Goal: Task Accomplishment & Management: Manage account settings

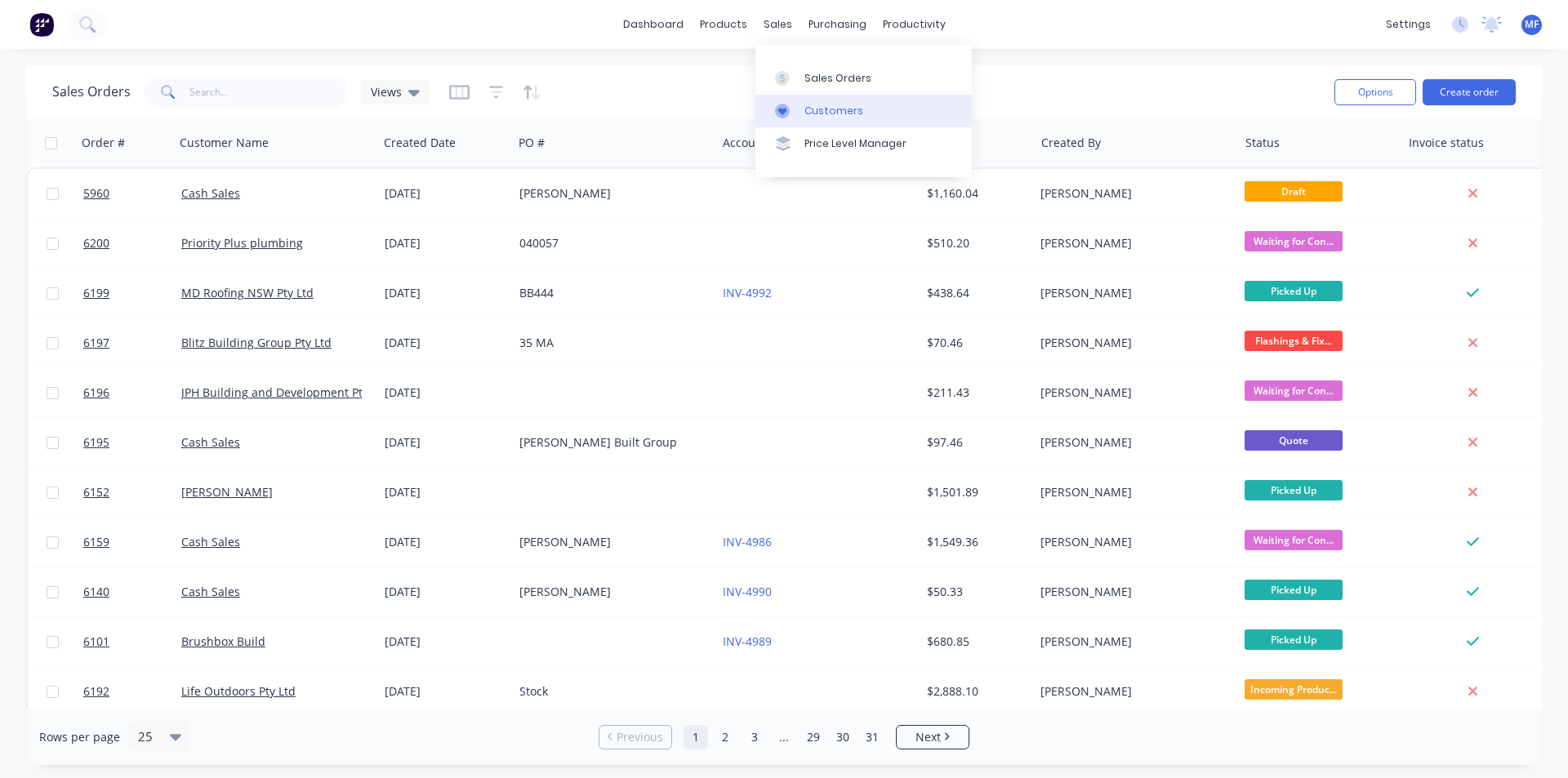
click at [808, 102] on link "Customers" at bounding box center [864, 111] width 217 height 33
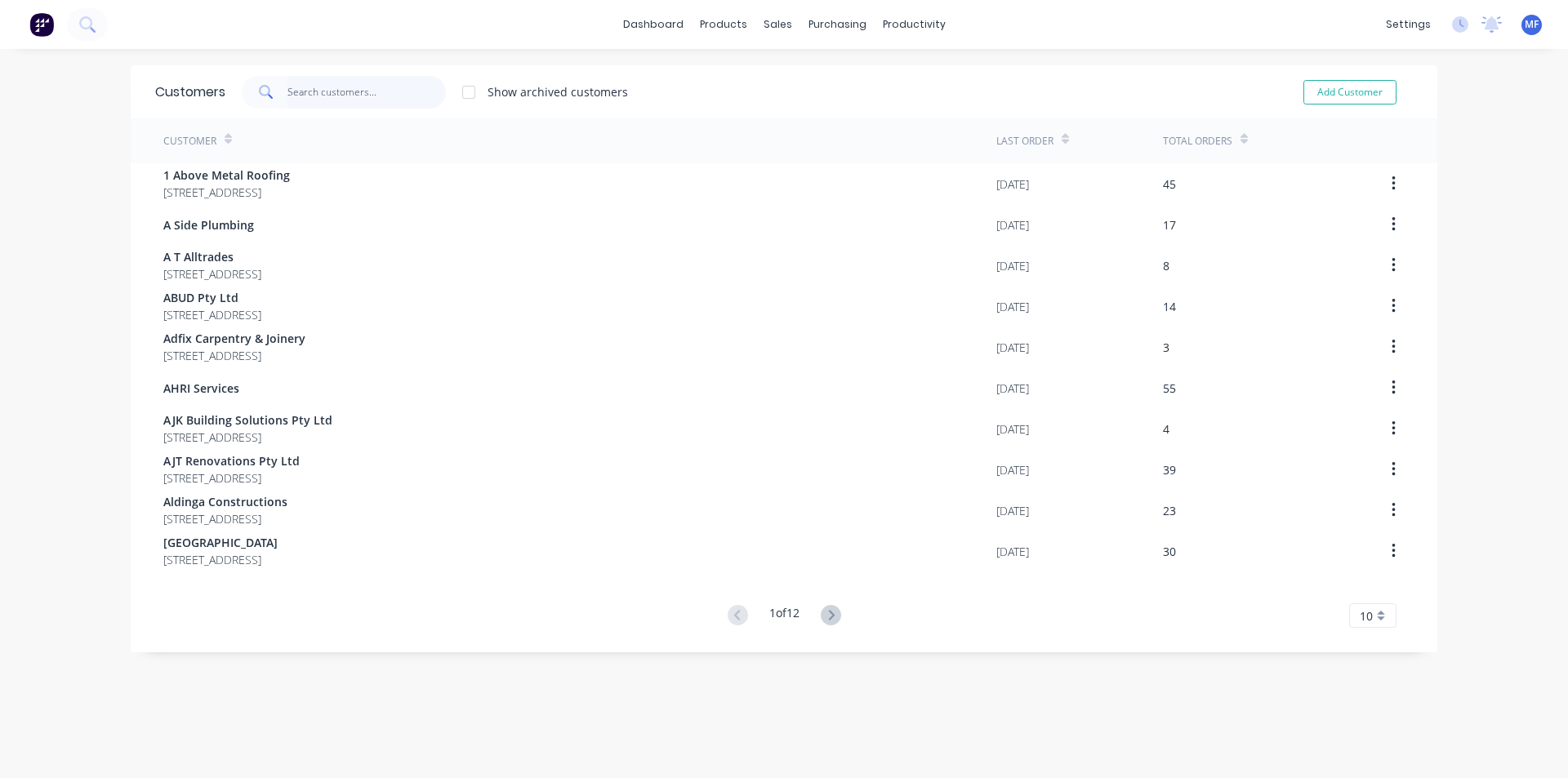
click at [312, 96] on input "text" at bounding box center [367, 92] width 159 height 33
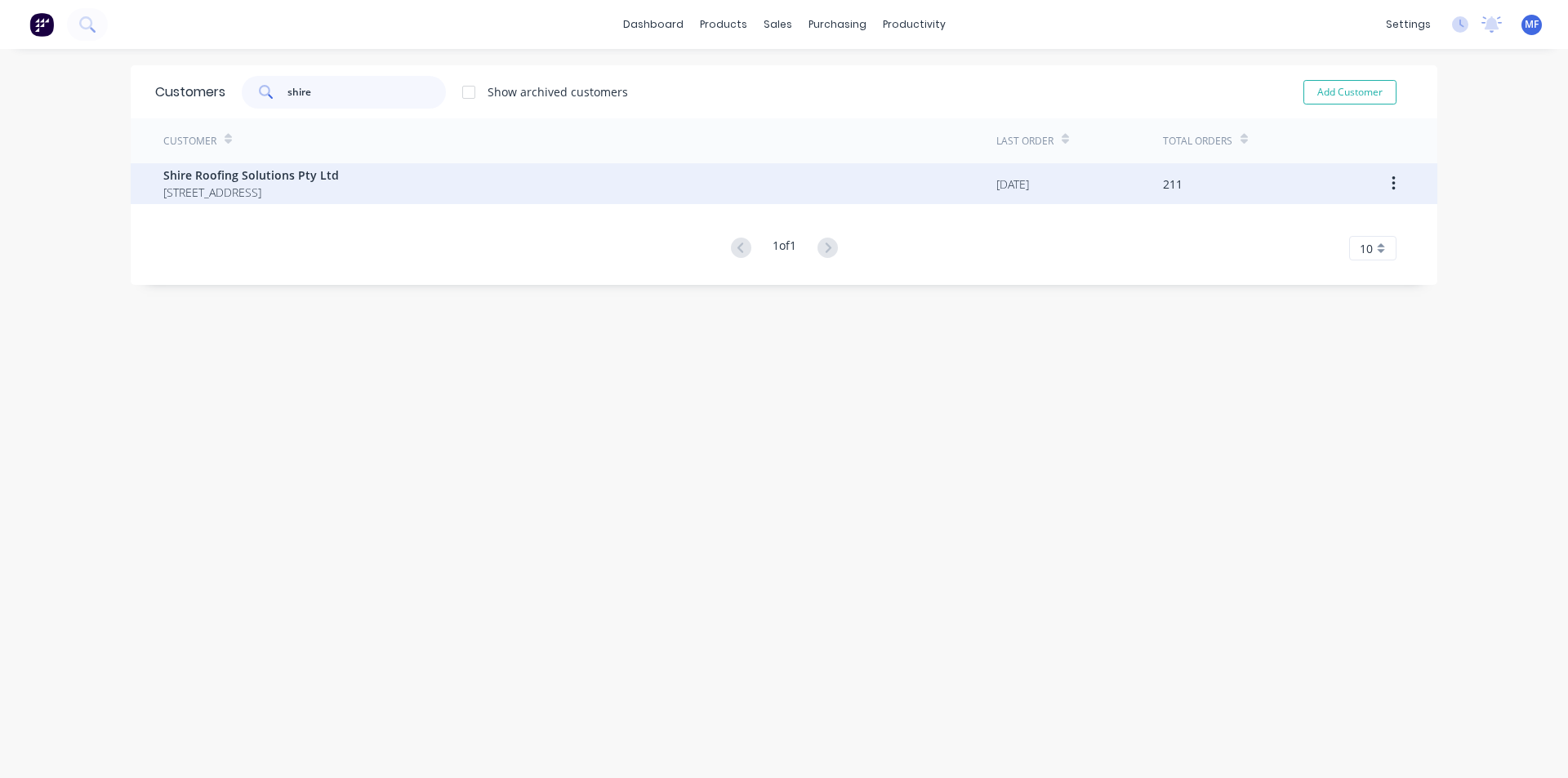
type input "shire"
click at [285, 167] on span "Shire Roofing Solutions Pty Ltd" at bounding box center [250, 175] width 176 height 17
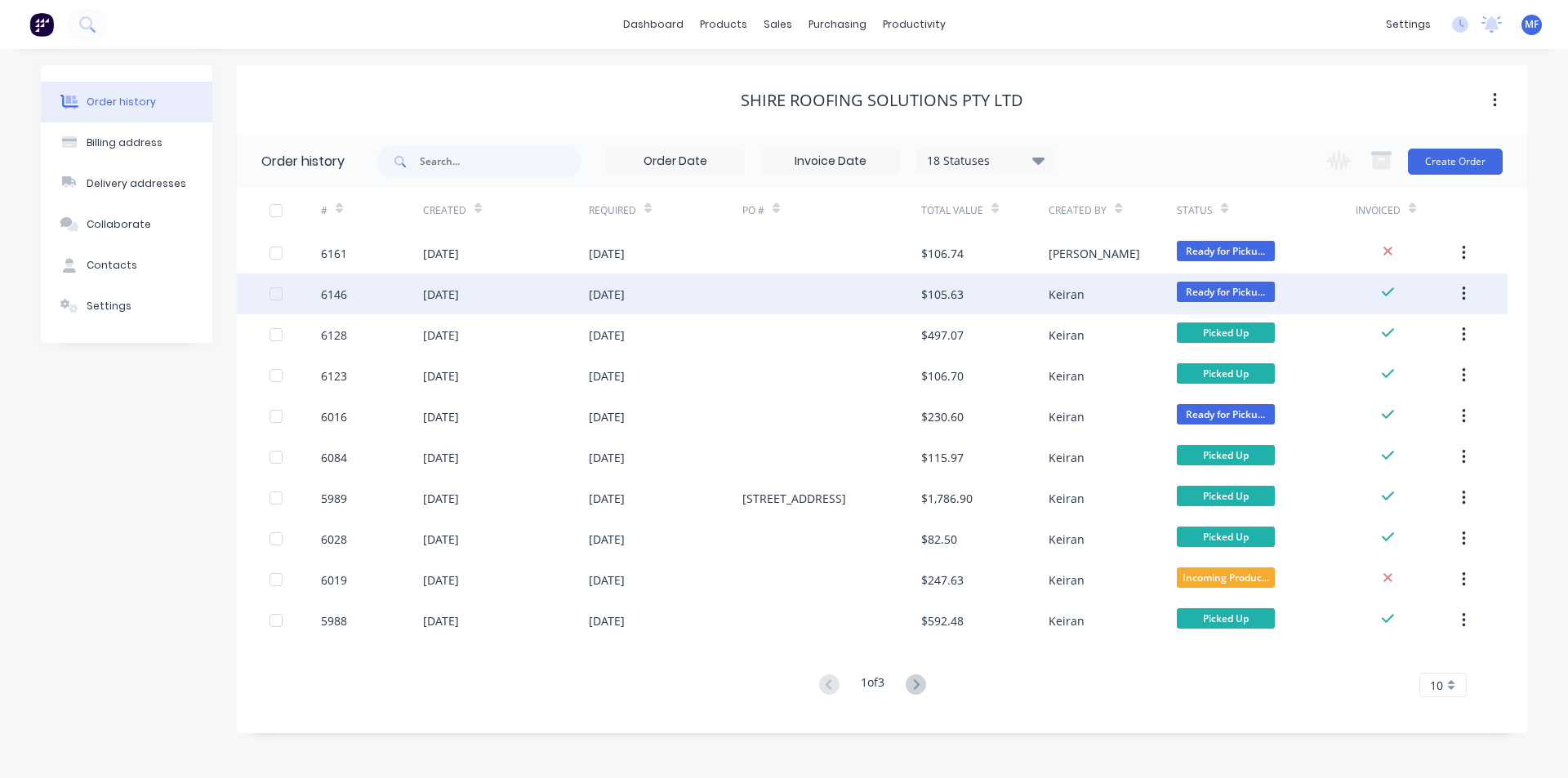
click at [931, 291] on div "$105.63" at bounding box center [942, 294] width 43 height 17
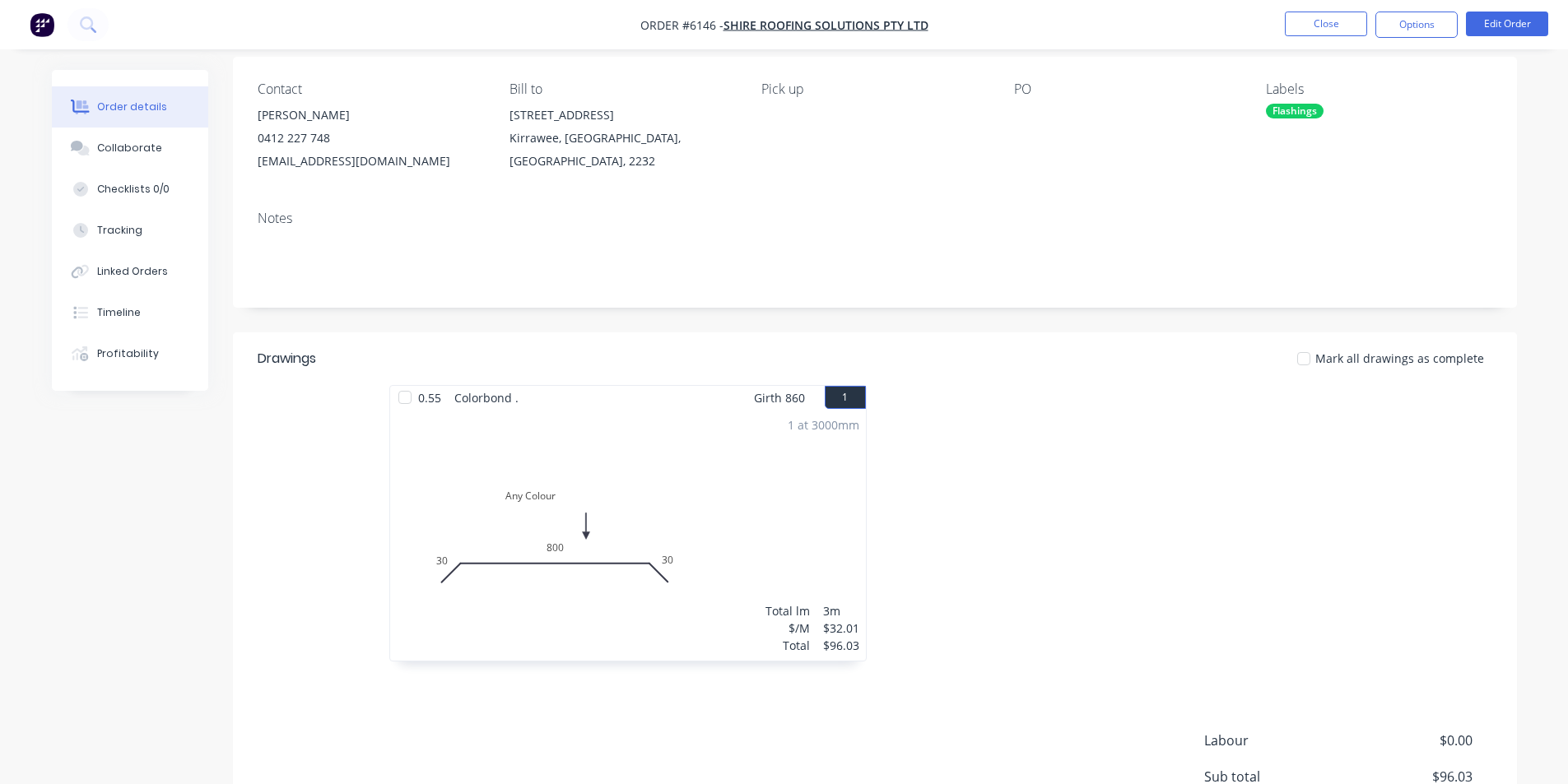
scroll to position [65, 0]
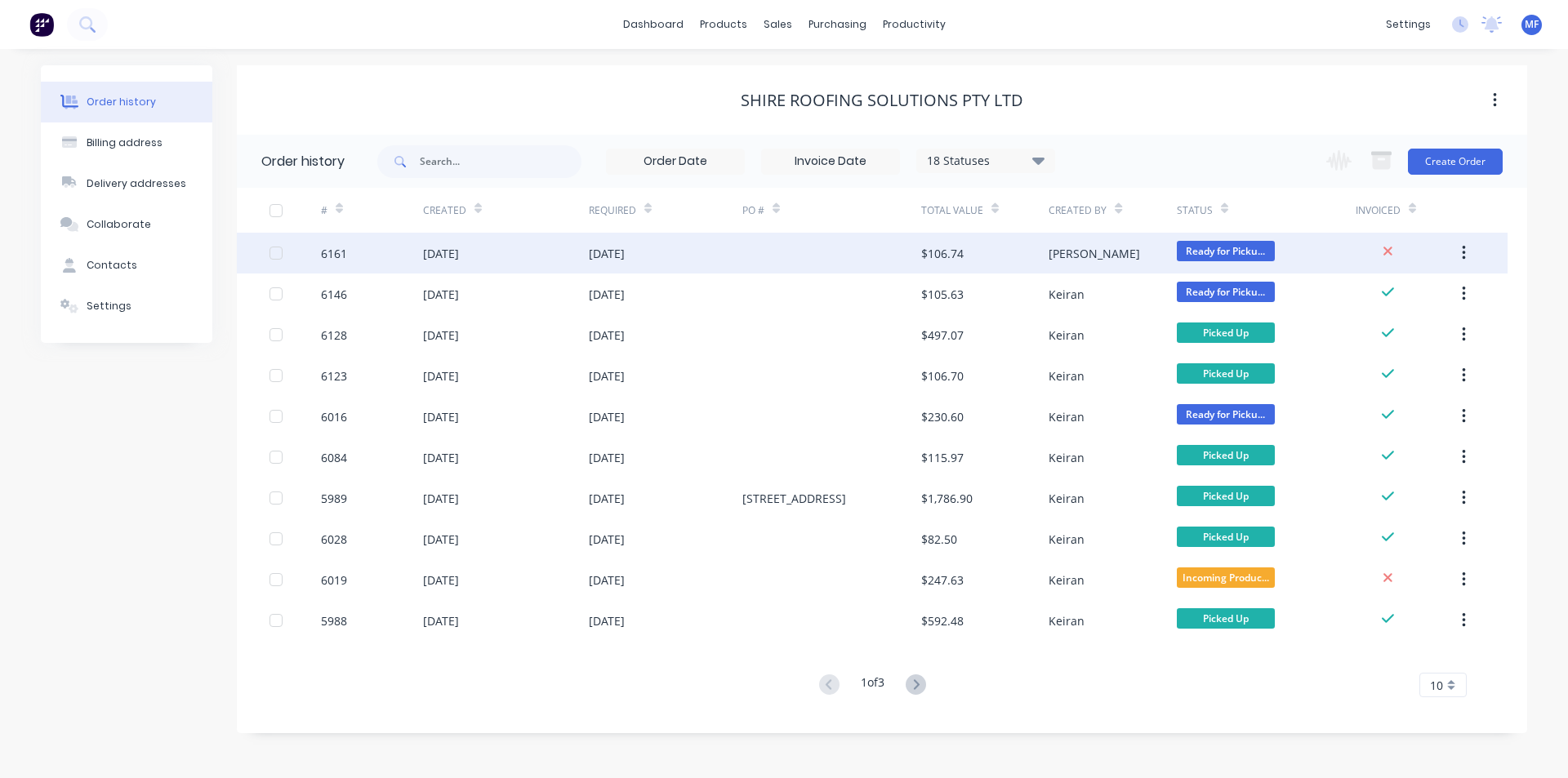
click at [624, 253] on div "[DATE]" at bounding box center [606, 253] width 35 height 17
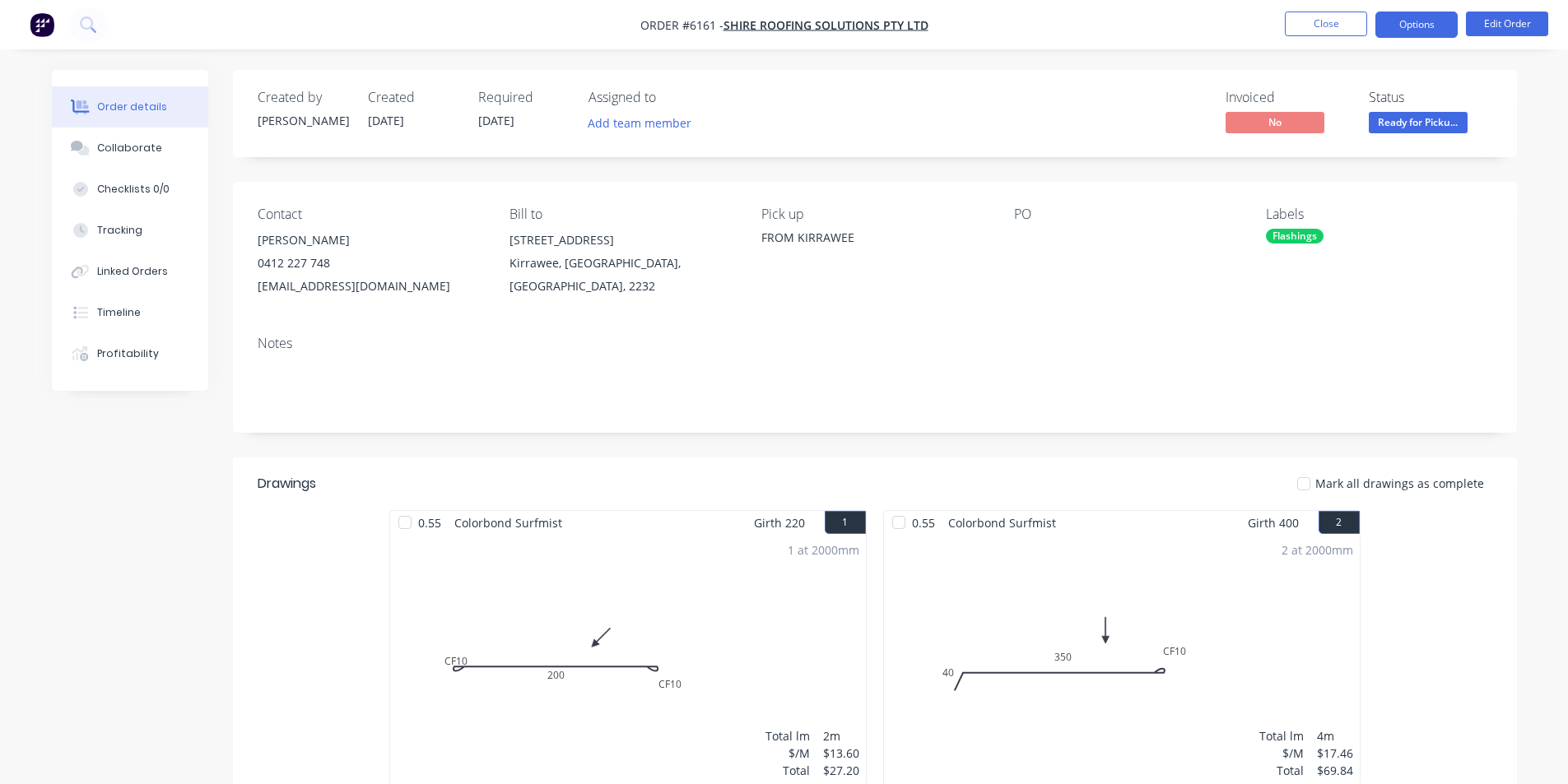
click at [1419, 23] on button "Options" at bounding box center [1417, 25] width 83 height 27
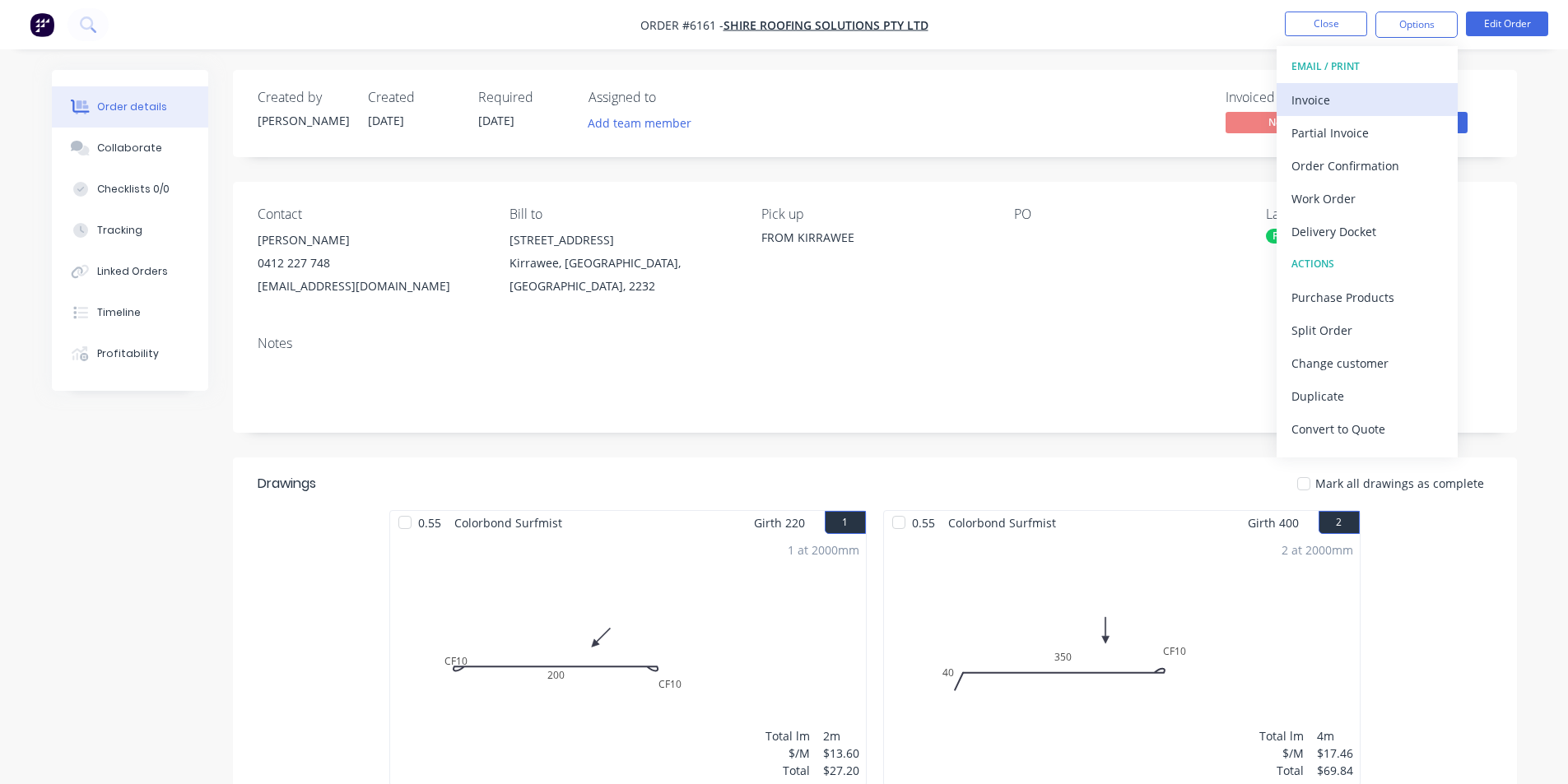
click at [1369, 96] on div "Invoice" at bounding box center [1367, 100] width 151 height 24
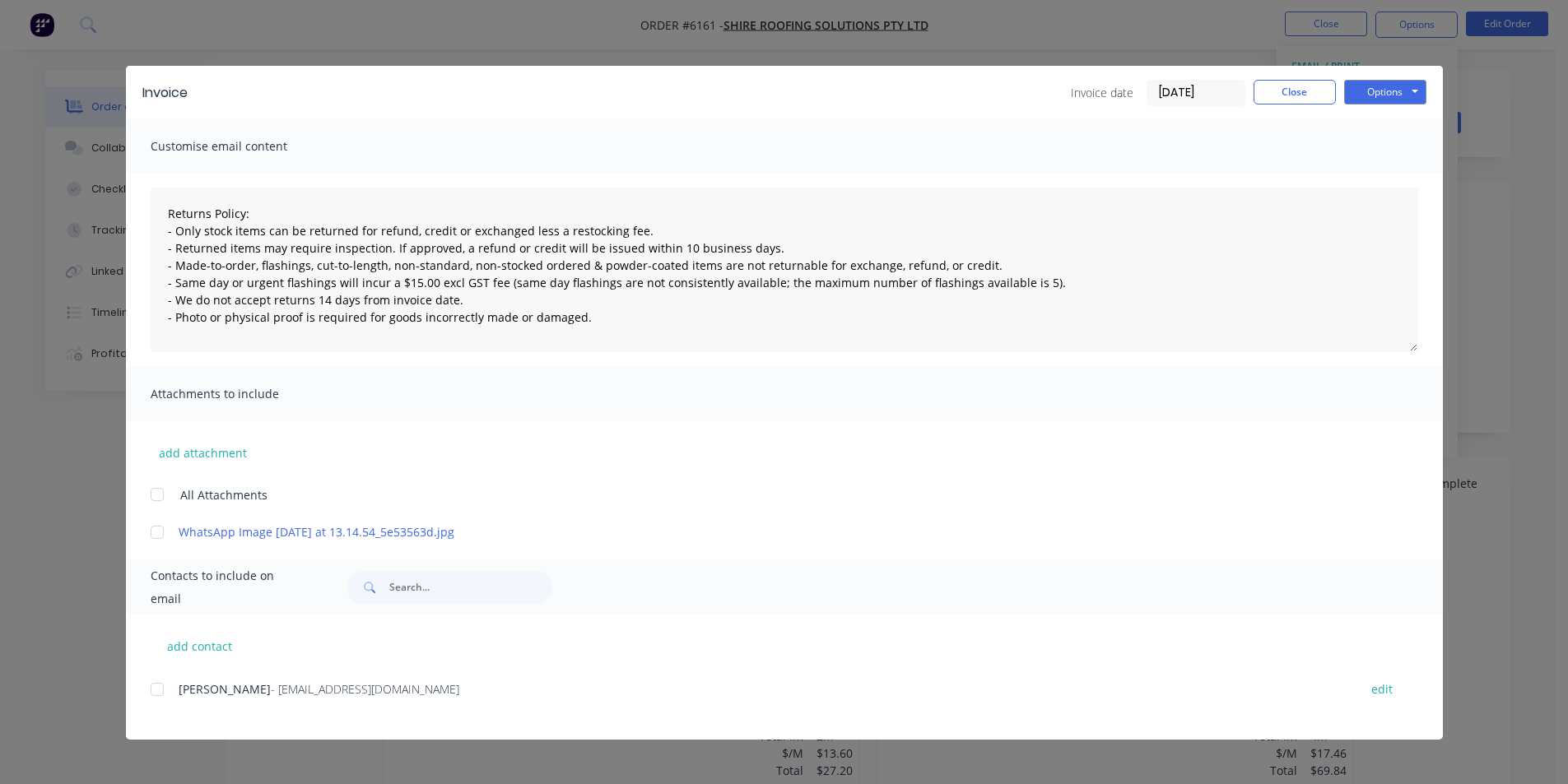
click at [158, 694] on div at bounding box center [157, 690] width 33 height 33
click at [1392, 95] on button "Options" at bounding box center [1385, 92] width 83 height 25
click at [1405, 178] on button "Email" at bounding box center [1396, 176] width 106 height 28
type textarea "Returns Policy: - Only stock items can be returned for refund, credit or exchan…"
click at [1285, 94] on button "Close" at bounding box center [1296, 92] width 83 height 25
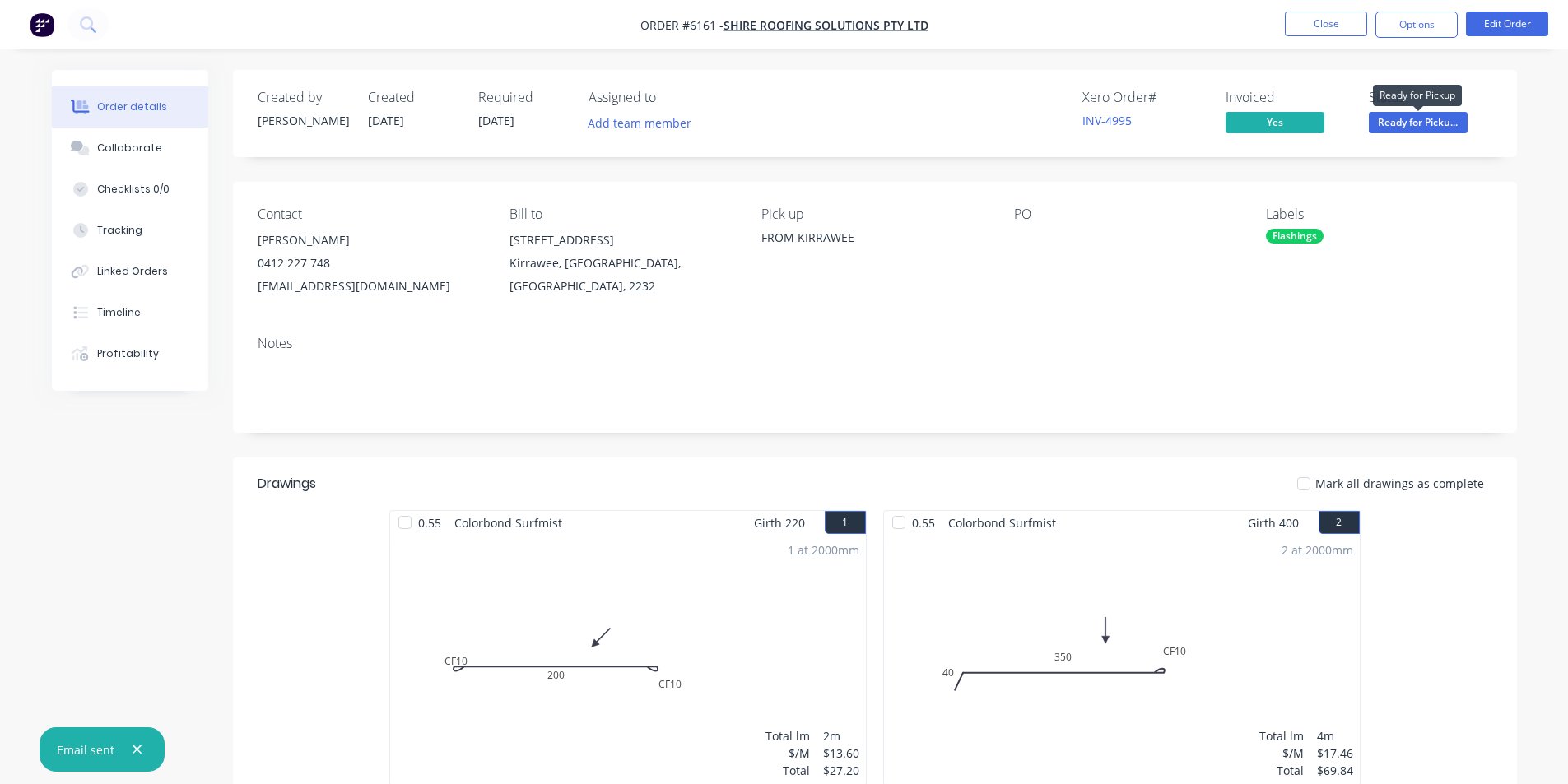
click at [1410, 119] on span "Ready for Picku..." at bounding box center [1418, 122] width 99 height 20
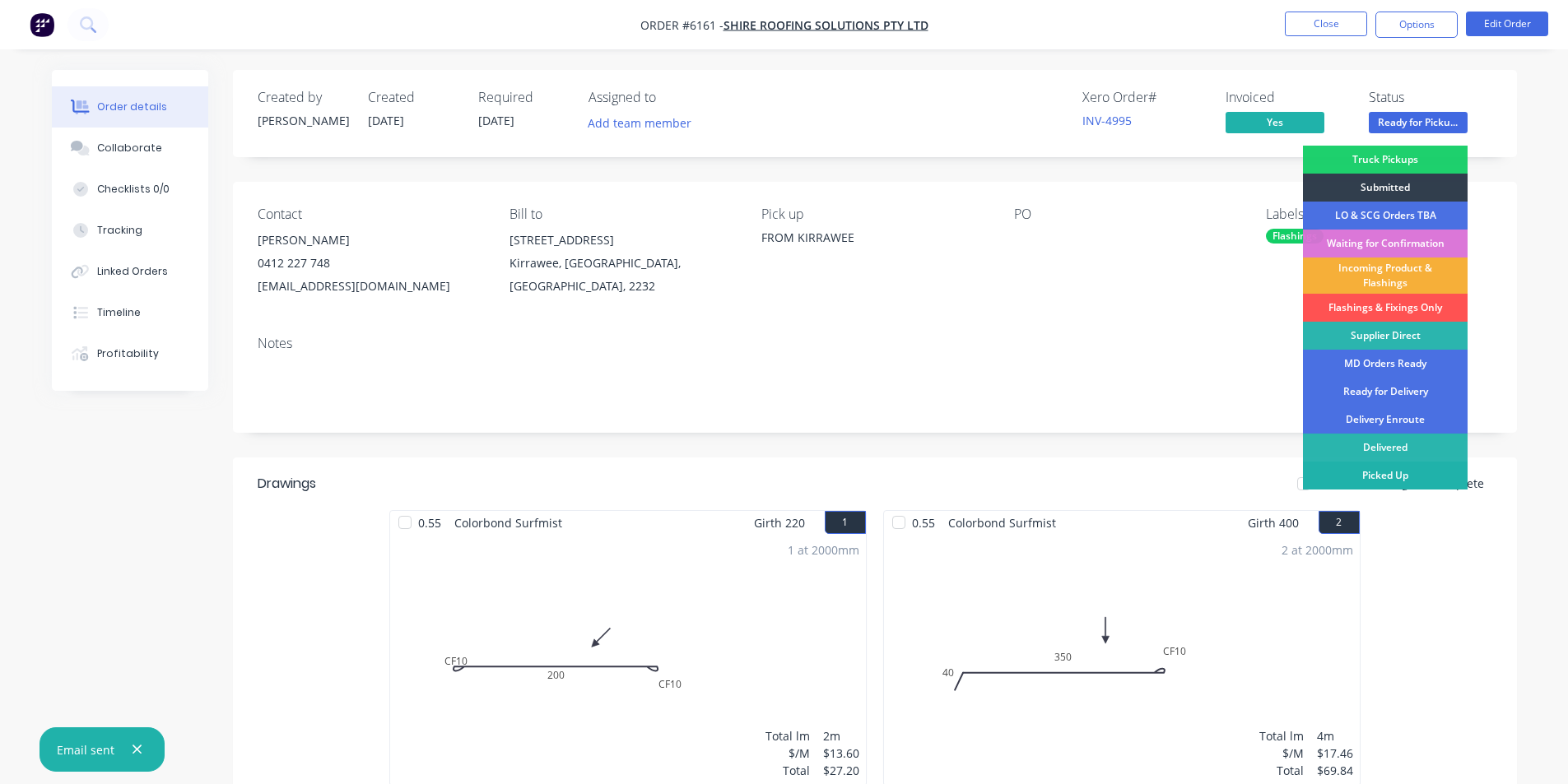
click at [1417, 476] on div "Picked Up" at bounding box center [1385, 475] width 164 height 28
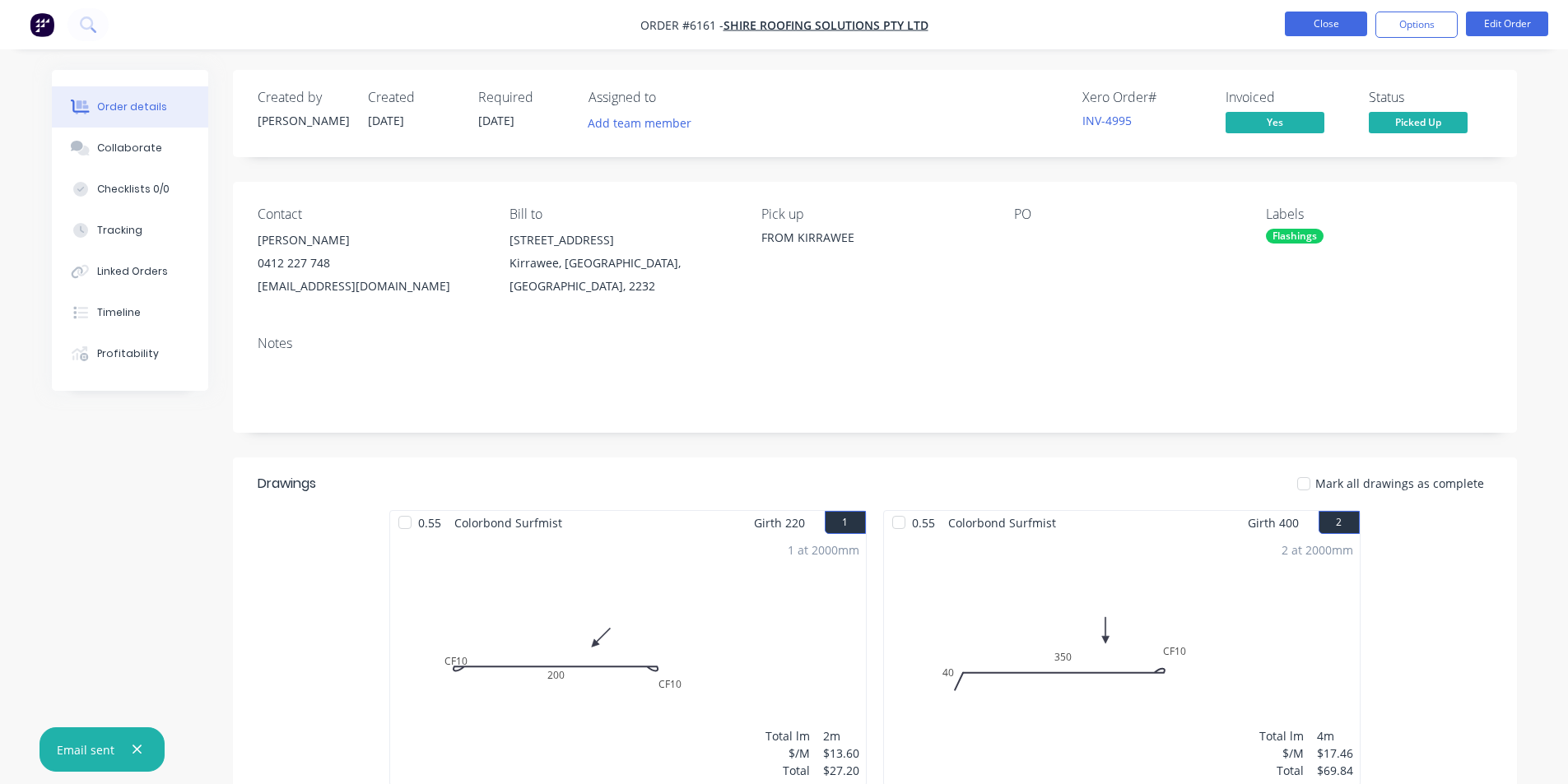
click at [1327, 20] on button "Close" at bounding box center [1327, 24] width 83 height 25
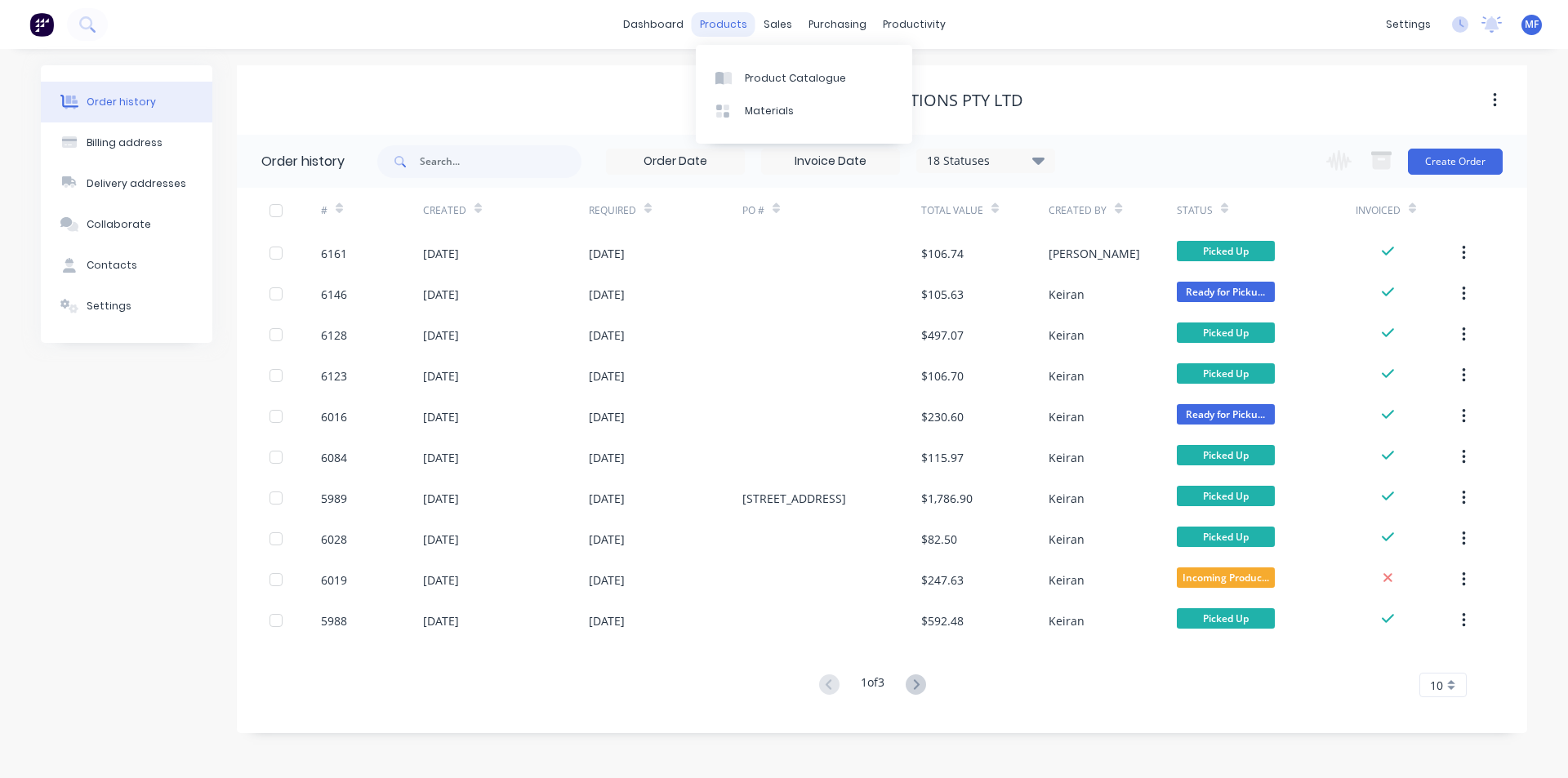
click at [744, 27] on div "products" at bounding box center [723, 24] width 64 height 25
click at [834, 20] on div "purchasing" at bounding box center [837, 24] width 75 height 25
click at [864, 73] on div "Purchase Orders" at bounding box center [890, 78] width 86 height 15
